Goal: Task Accomplishment & Management: Manage account settings

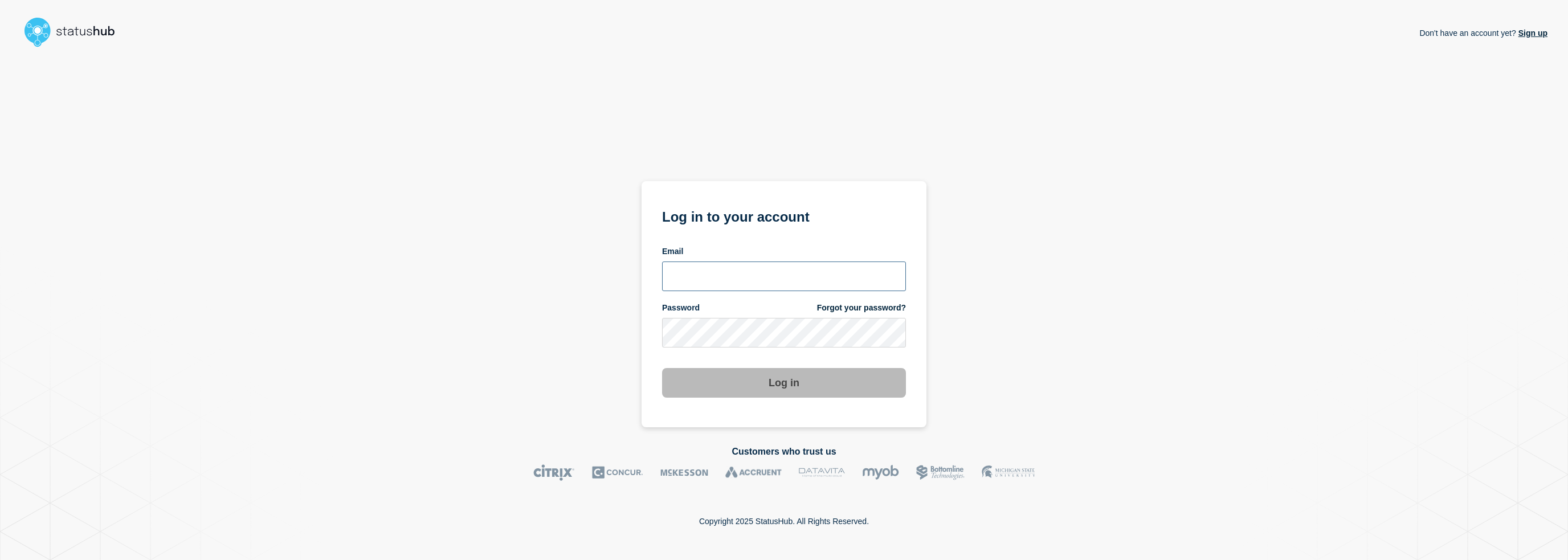
type input "camilla.almvik@ist.com"
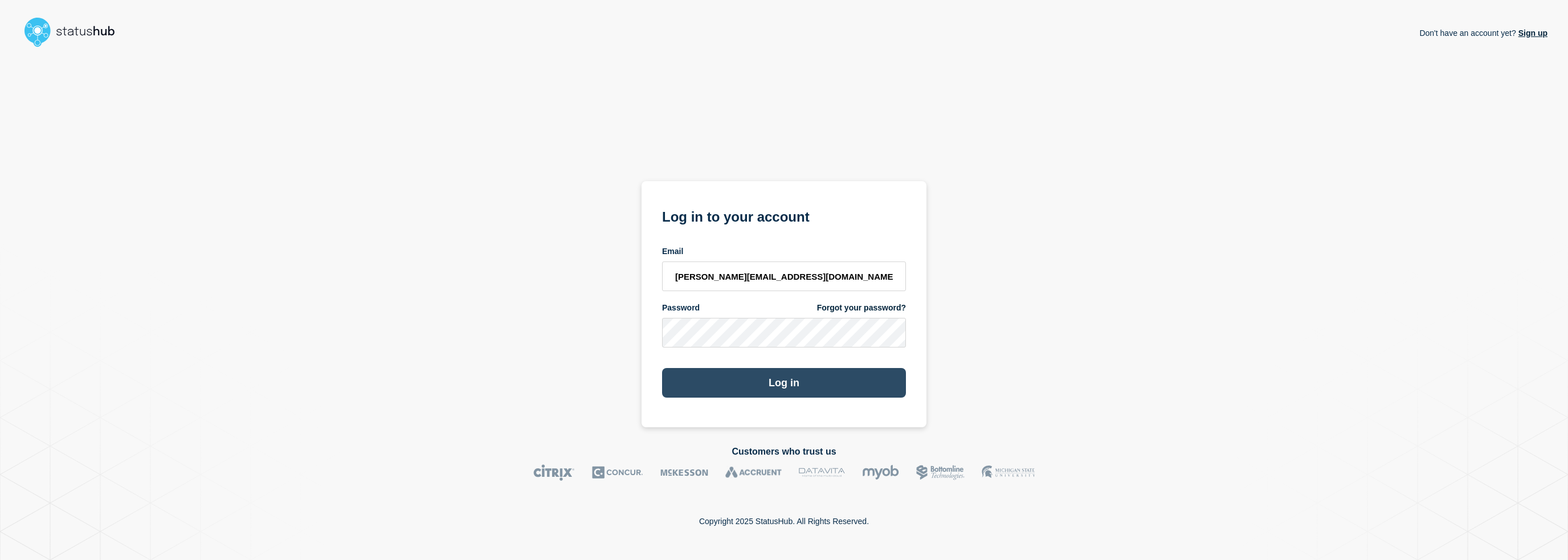
click at [692, 386] on button "Log in" at bounding box center [784, 383] width 244 height 30
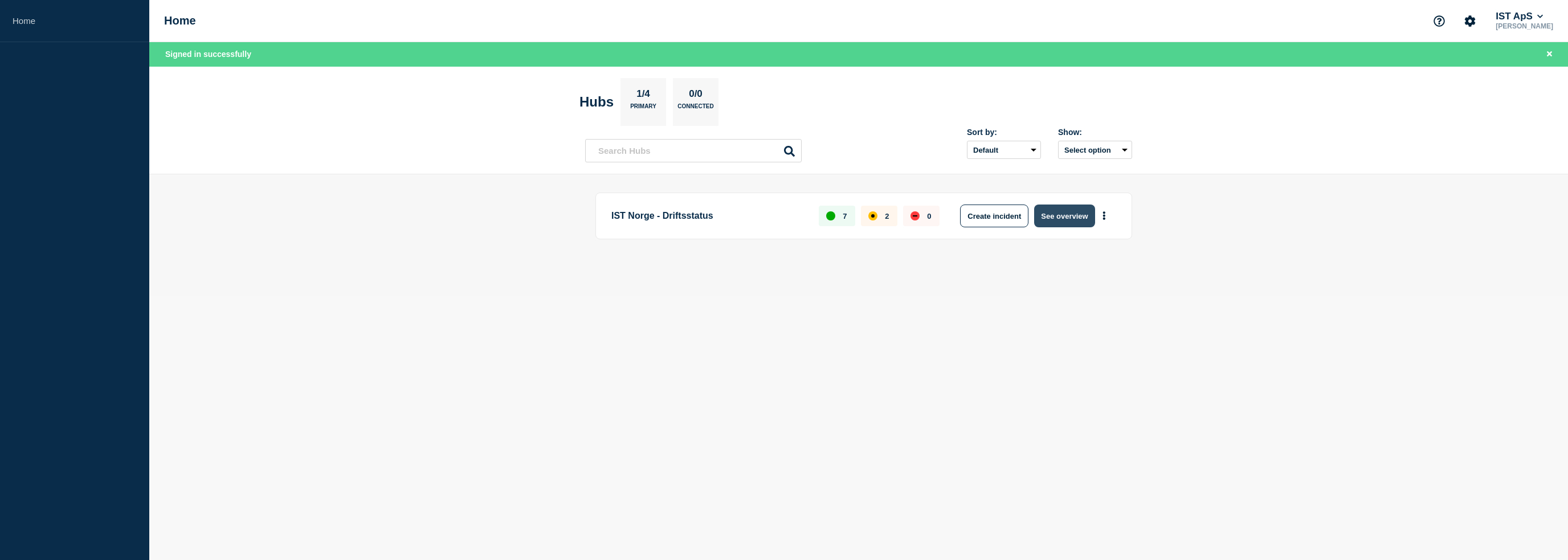
click at [1055, 216] on button "See overview" at bounding box center [1064, 216] width 60 height 23
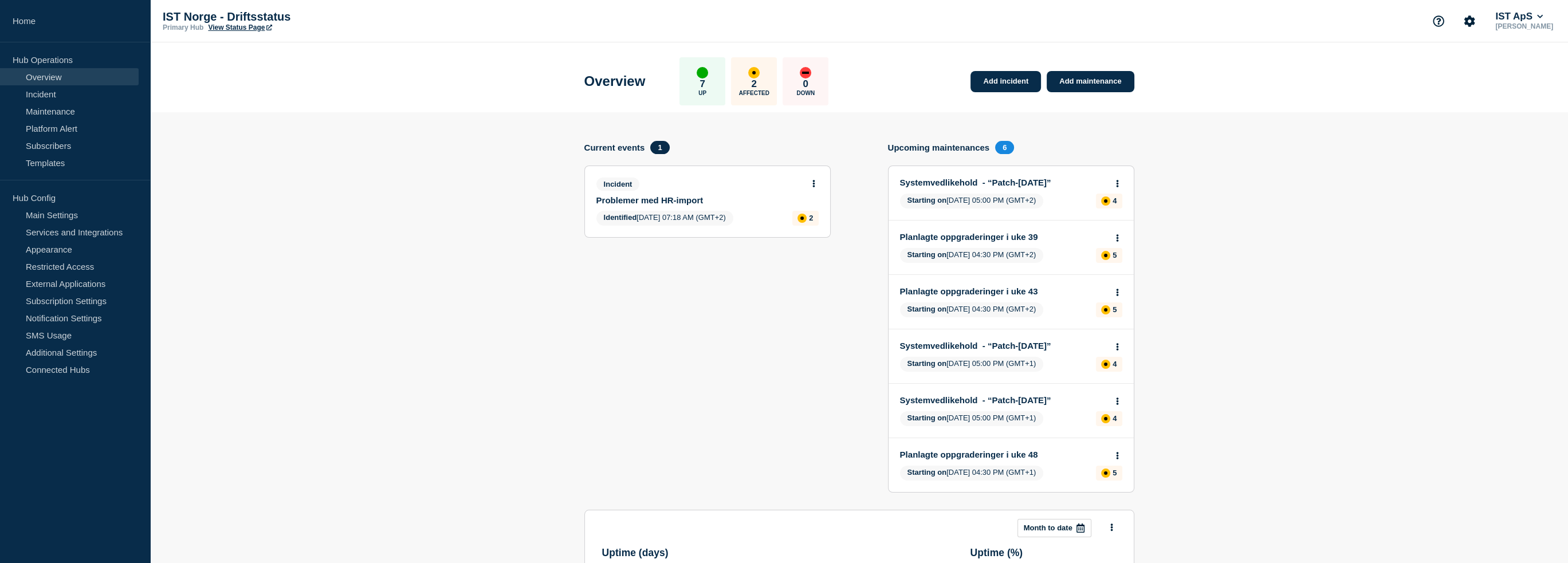
click at [814, 180] on icon at bounding box center [813, 183] width 2 height 7
click at [806, 229] on link "Update incident" at bounding box center [813, 226] width 55 height 9
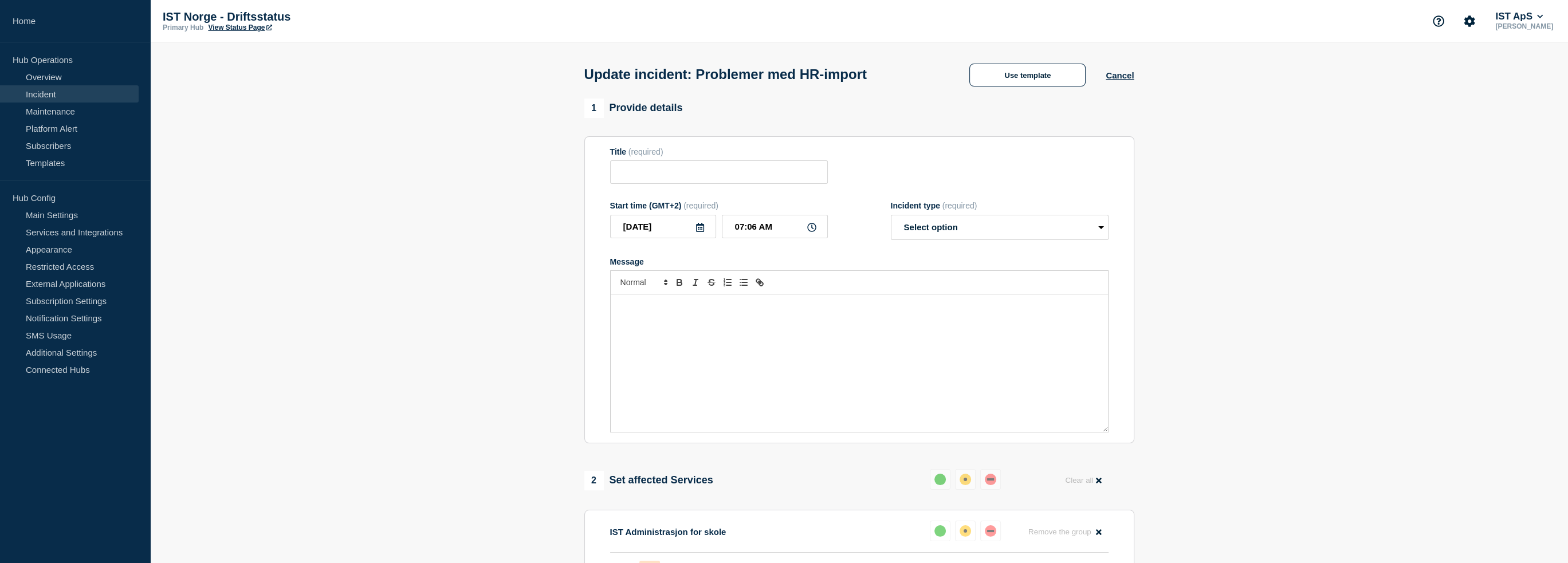
type input "Problemer med HR-import"
click at [937, 230] on select "Select option Investigating Identified Monitoring Resolved" at bounding box center [1000, 226] width 217 height 25
select select "resolved"
click at [891, 218] on select "Select option Investigating Identified Monitoring Resolved" at bounding box center [1000, 226] width 217 height 25
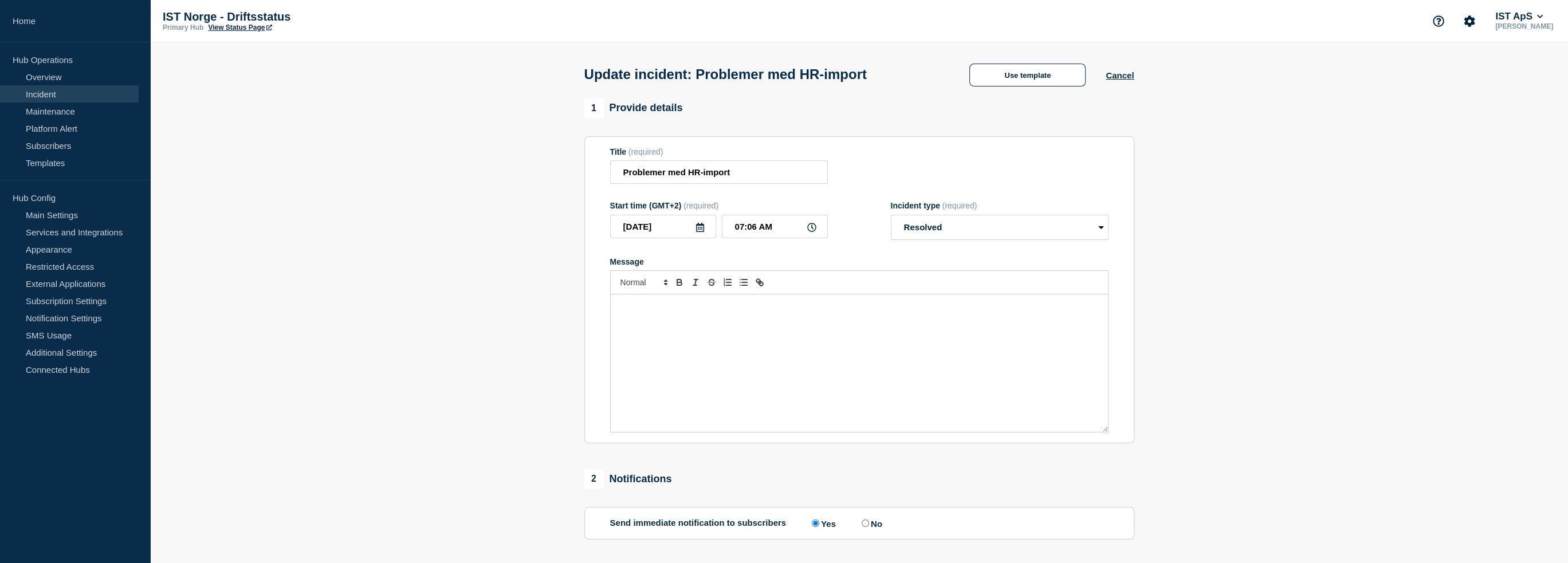
click at [755, 328] on div "Message" at bounding box center [860, 363] width 497 height 138
click at [869, 527] on input "No" at bounding box center [865, 523] width 7 height 7
radio input "true"
radio input "false"
drag, startPoint x: 718, startPoint y: 312, endPoint x: 724, endPoint y: 311, distance: 6.1
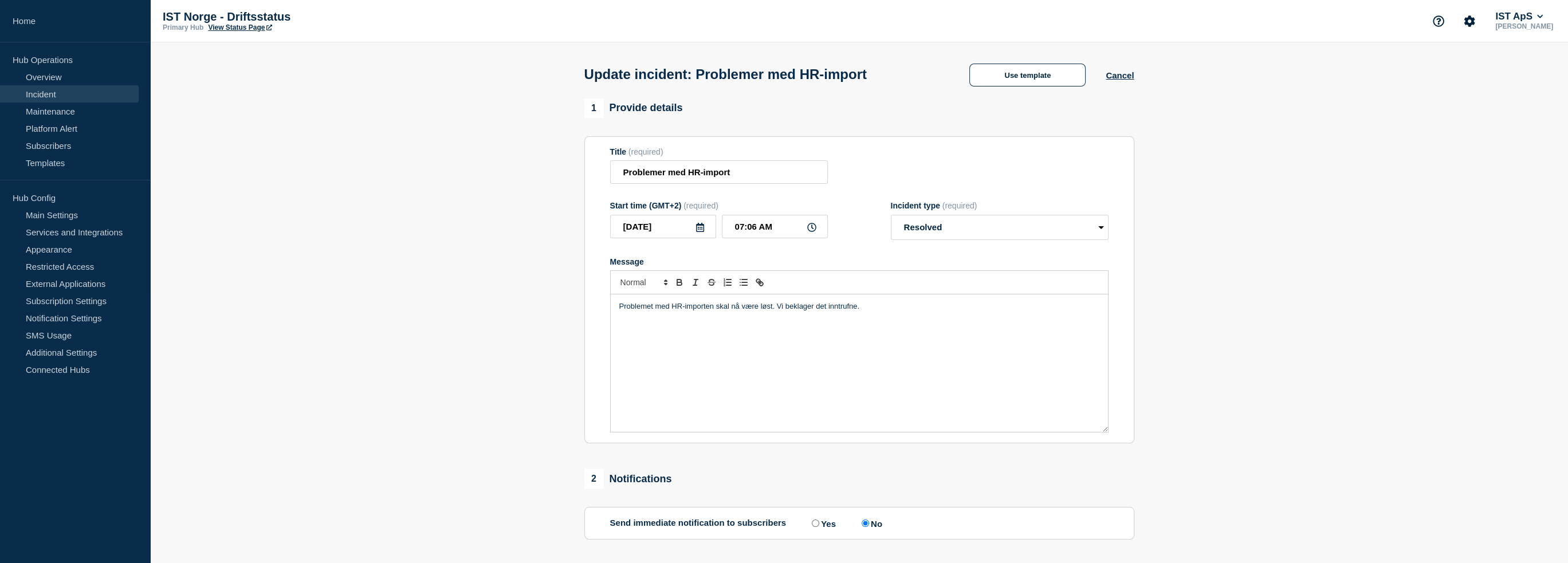
click at [718, 312] on p "Problemet med HR-importen skal nå være løst. Vi beklager det inntrufne." at bounding box center [860, 306] width 480 height 11
click at [758, 309] on p "Problemet med HR-importen skal nå være løst. Vi beklager det inntrufne." at bounding box center [860, 306] width 480 height 11
click at [910, 312] on p "Problemet med HR-importen skal nå være løst. Vi beklager det inntrufne." at bounding box center [860, 306] width 480 height 11
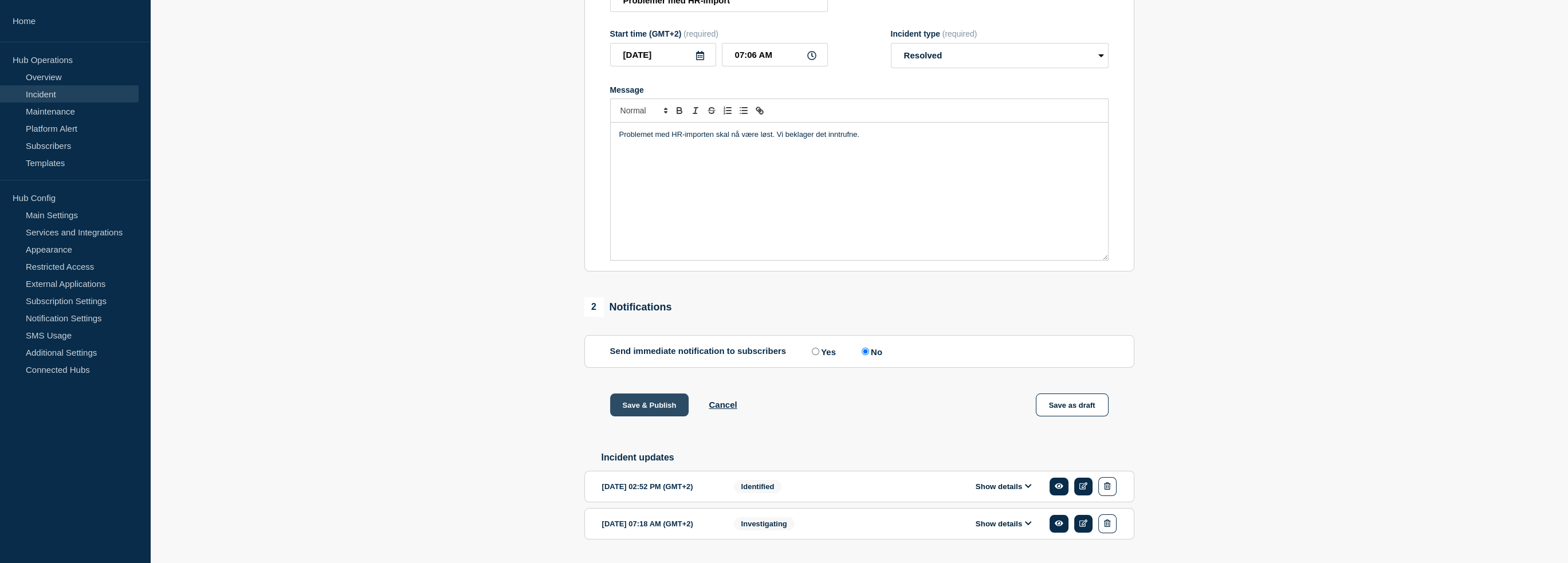
scroll to position [212, 0]
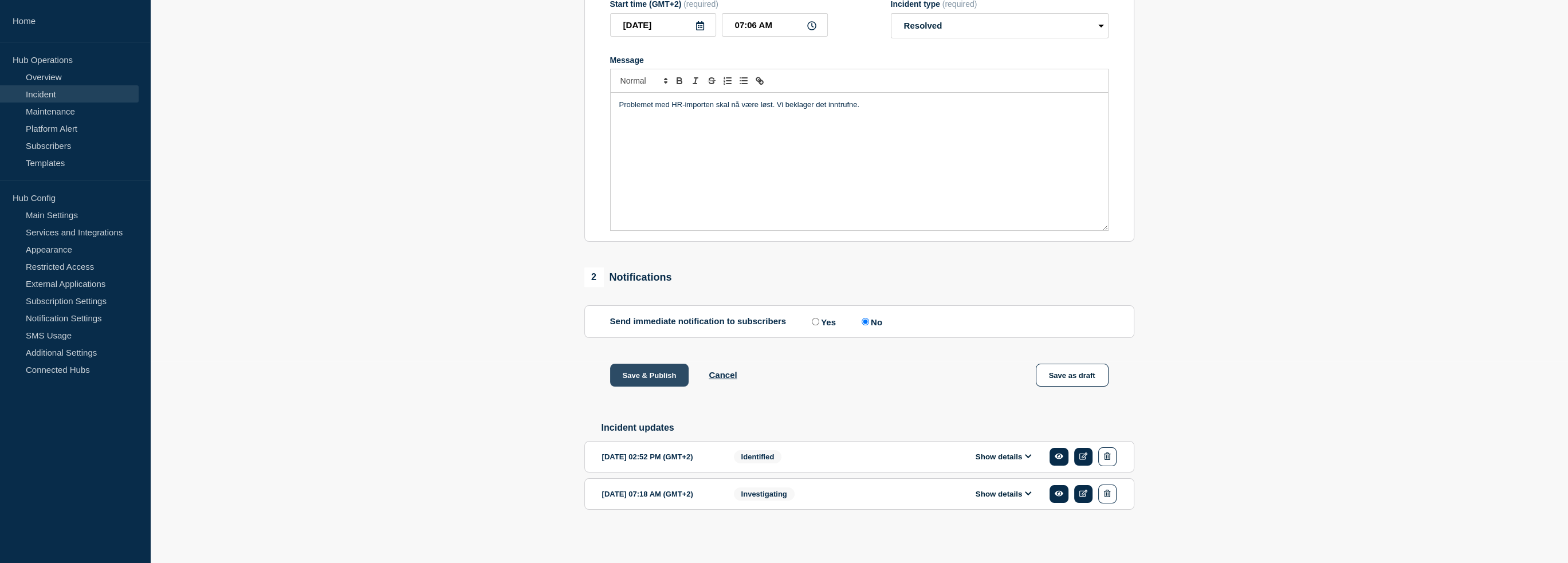
click at [651, 368] on button "Save & Publish" at bounding box center [649, 375] width 79 height 23
